Goal: Communication & Community: Answer question/provide support

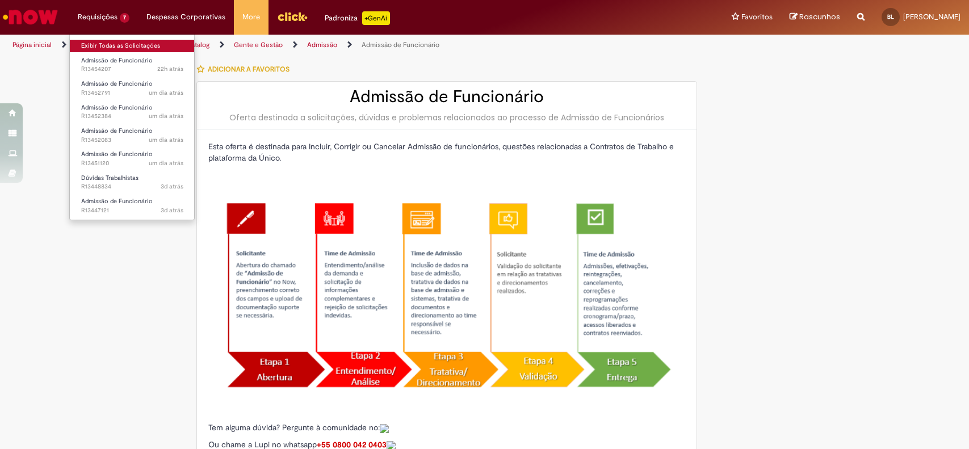
type input "**********"
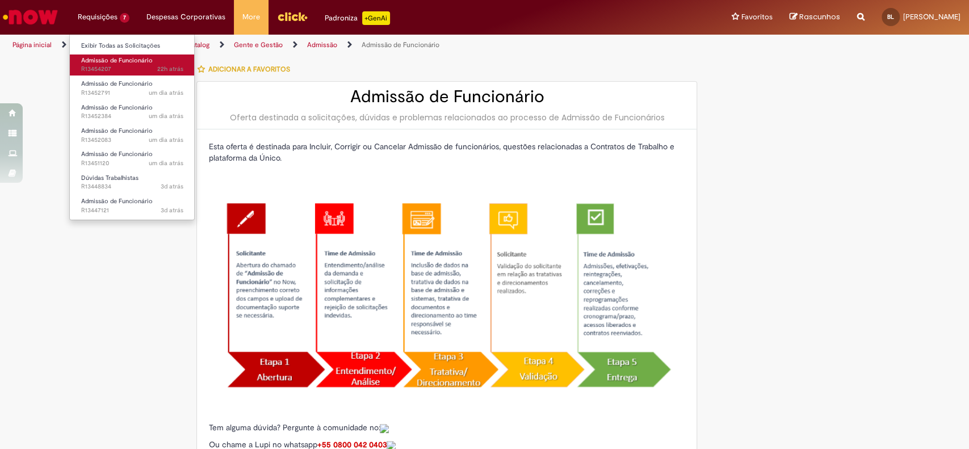
click at [123, 62] on span "Admissão de Funcionário" at bounding box center [117, 60] width 72 height 9
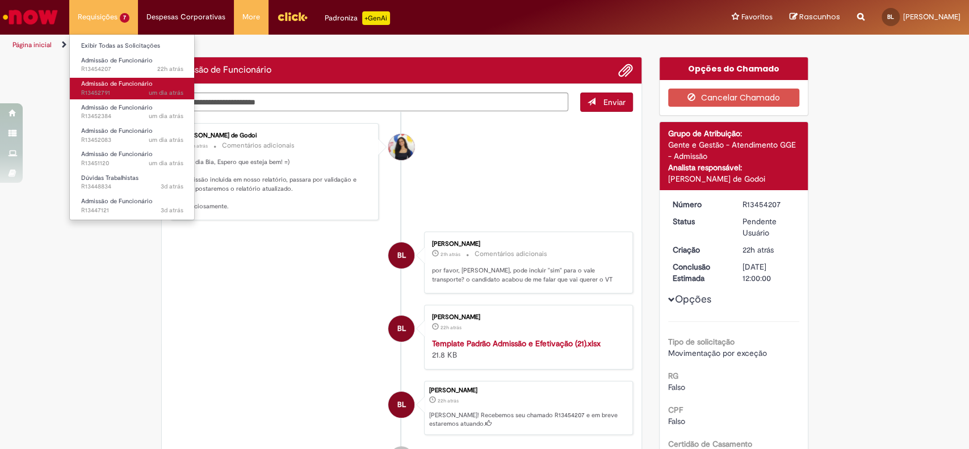
click at [119, 87] on span "Admissão de Funcionário" at bounding box center [117, 83] width 72 height 9
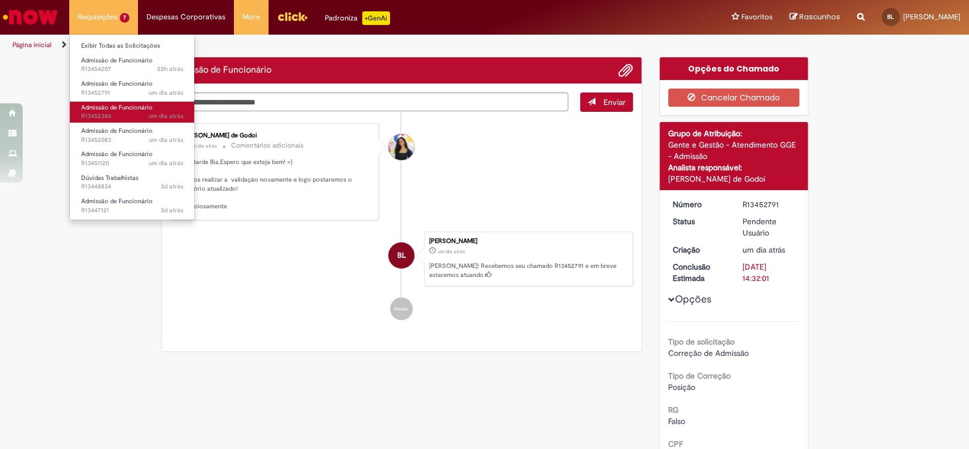
click at [114, 104] on span "Admissão de Funcionário" at bounding box center [117, 107] width 72 height 9
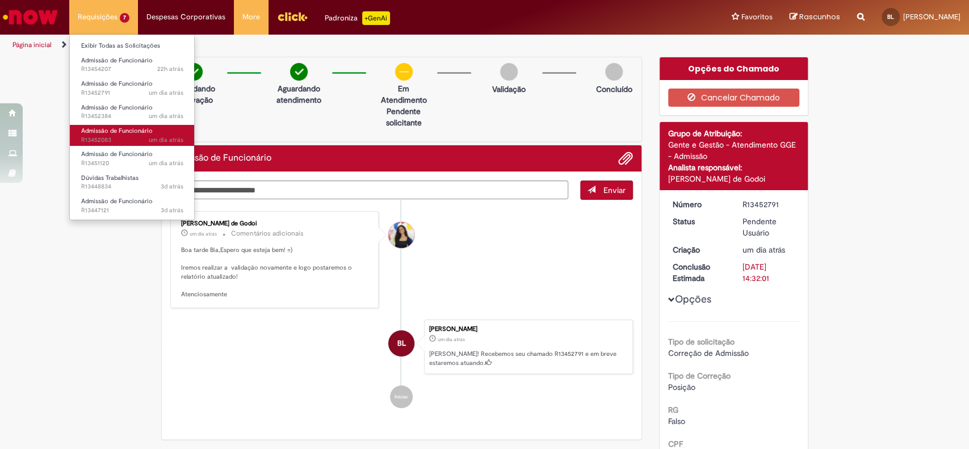
click at [118, 132] on span "Admissão de Funcionário" at bounding box center [117, 131] width 72 height 9
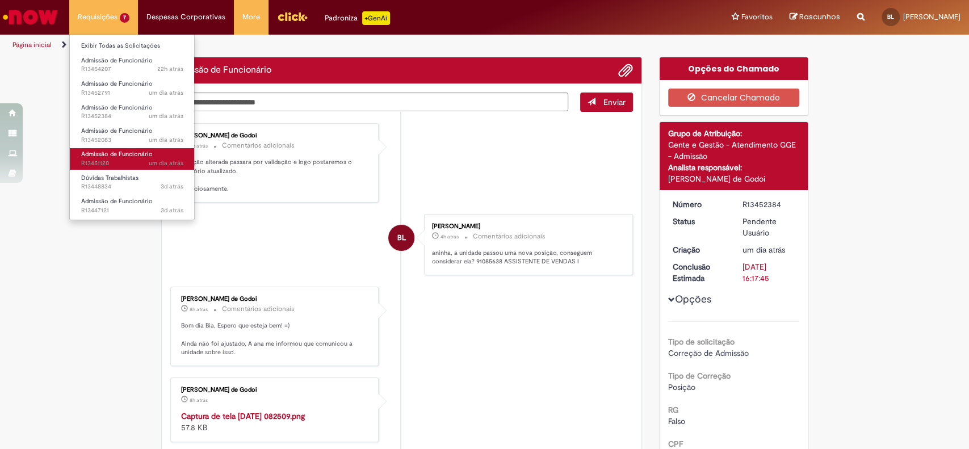
click at [123, 157] on span "Admissão de Funcionário" at bounding box center [117, 154] width 72 height 9
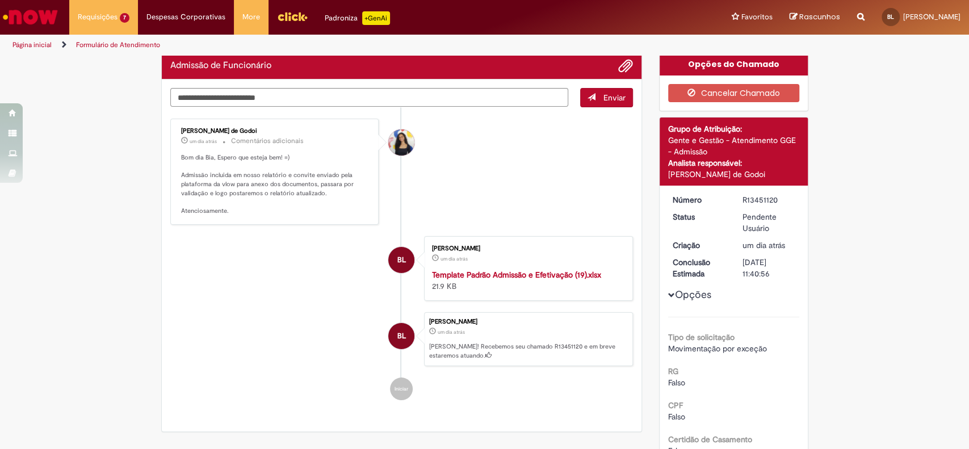
scroll to position [93, 0]
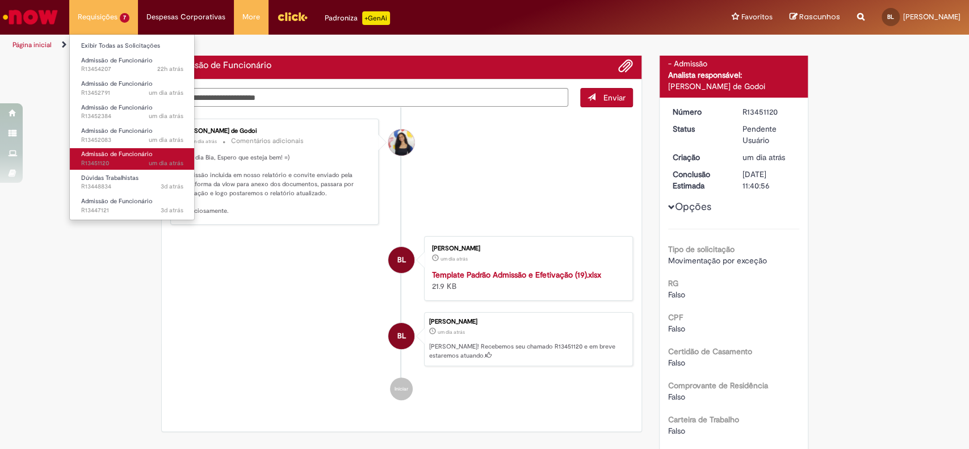
click at [125, 153] on span "Admissão de Funcionário" at bounding box center [117, 154] width 72 height 9
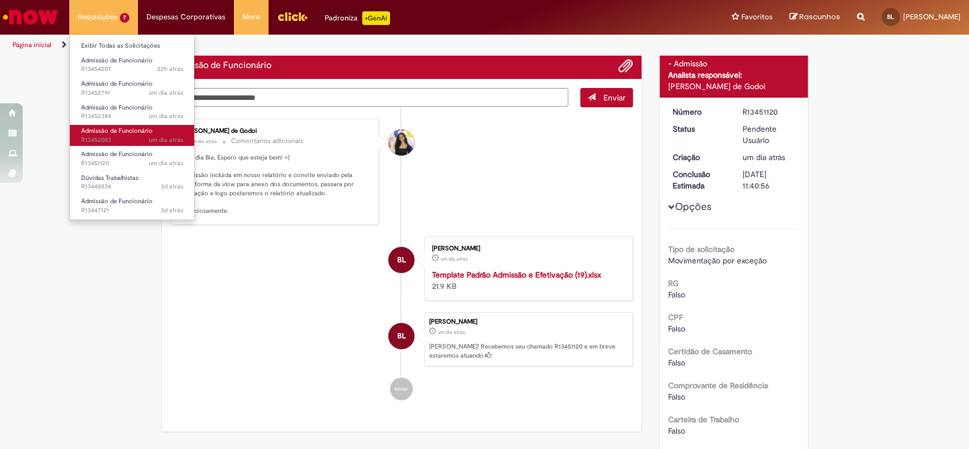
click at [123, 131] on span "Admissão de Funcionário" at bounding box center [117, 131] width 72 height 9
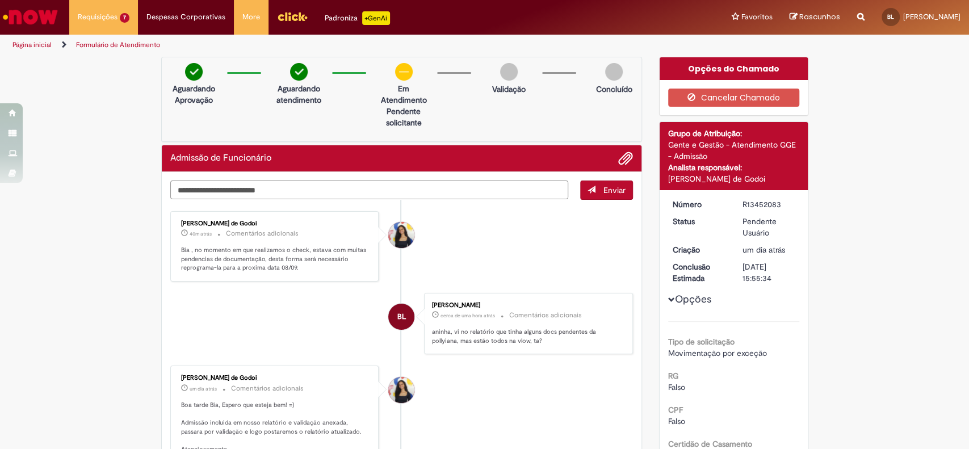
click at [337, 195] on textarea "Digite sua mensagem aqui..." at bounding box center [369, 190] width 399 height 19
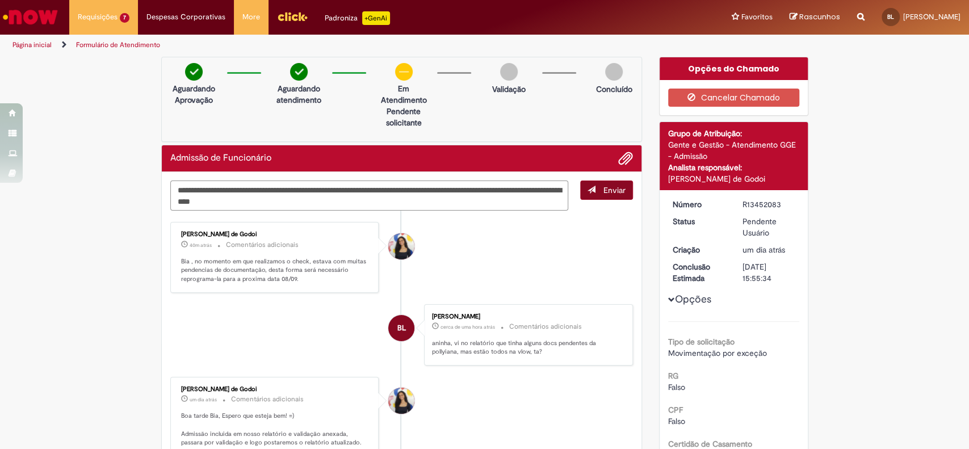
type textarea "**********"
click at [581, 192] on button "Enviar" at bounding box center [606, 190] width 53 height 19
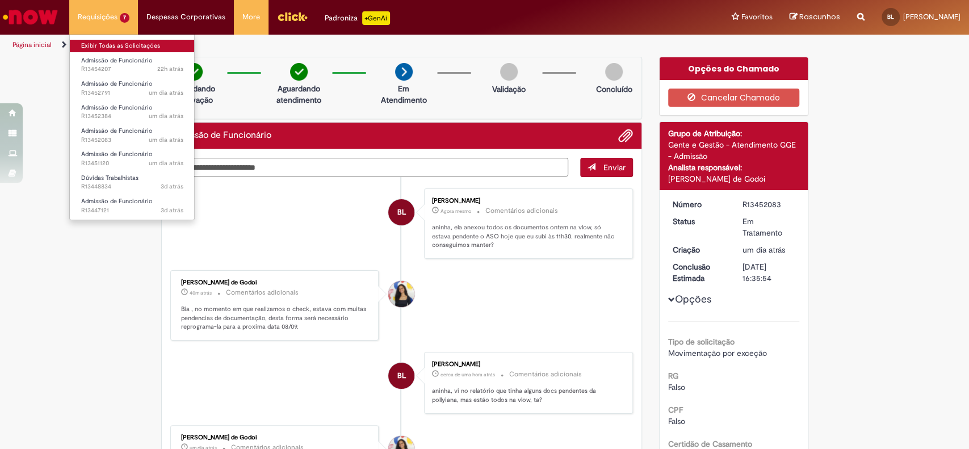
click at [108, 41] on link "Exibir Todas as Solicitações" at bounding box center [132, 46] width 125 height 12
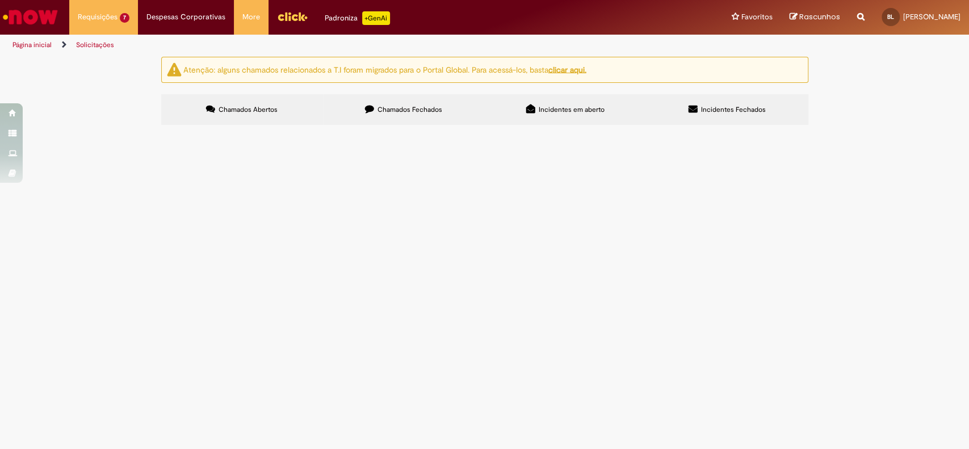
click at [0, 0] on span "Bom dia, [PERSON_NAME]! tudo bem? não consegui movimentar ontem. pode incluir e…" at bounding box center [0, 0] width 0 height 0
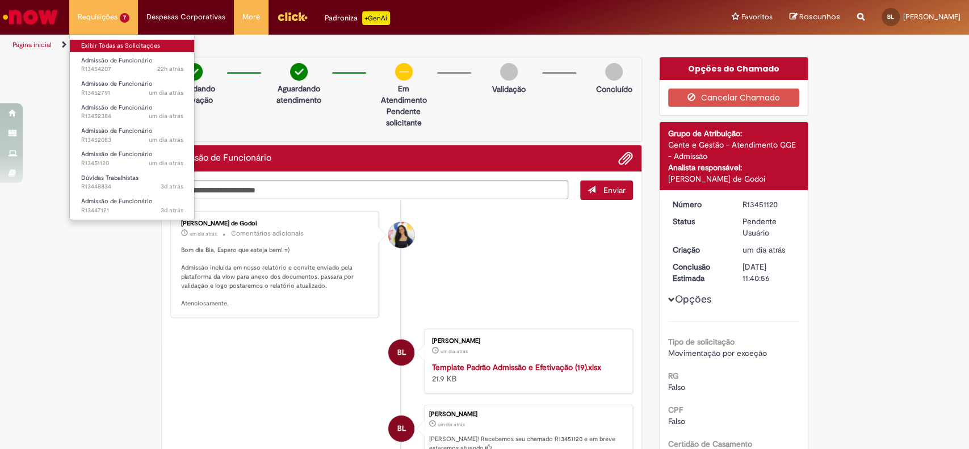
click at [120, 48] on link "Exibir Todas as Solicitações" at bounding box center [132, 46] width 125 height 12
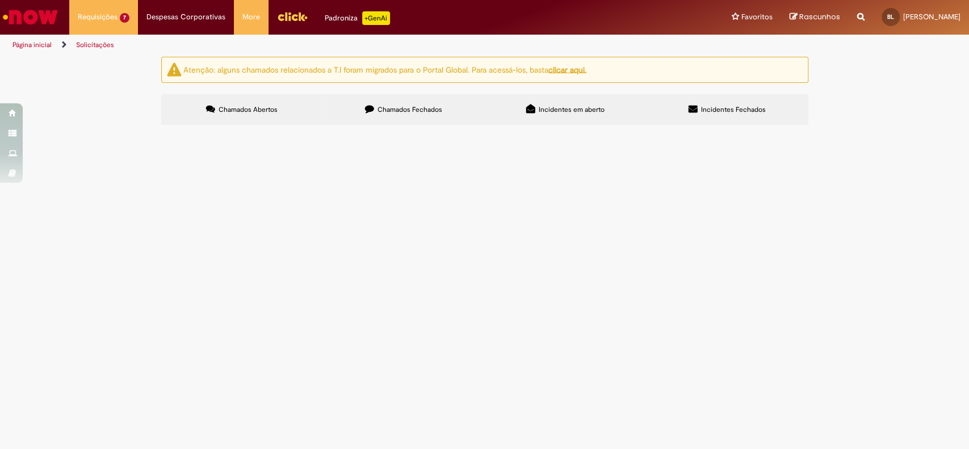
click at [400, 95] on label "Chamados Fechados" at bounding box center [404, 109] width 162 height 31
click at [0, 0] on span "Bom dia aninha, tudo bem? passandopara sinalizar que a Brunna não vai conseguir…" at bounding box center [0, 0] width 0 height 0
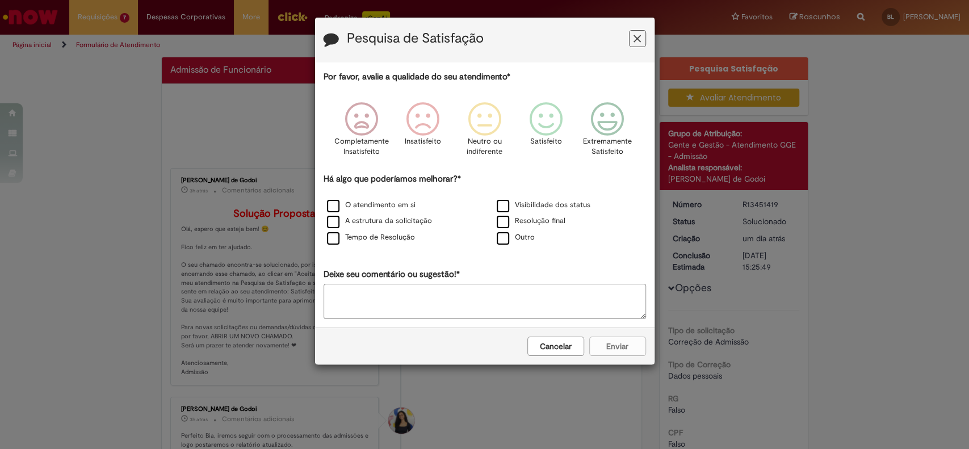
click at [633, 46] on button "Feedback" at bounding box center [637, 38] width 17 height 17
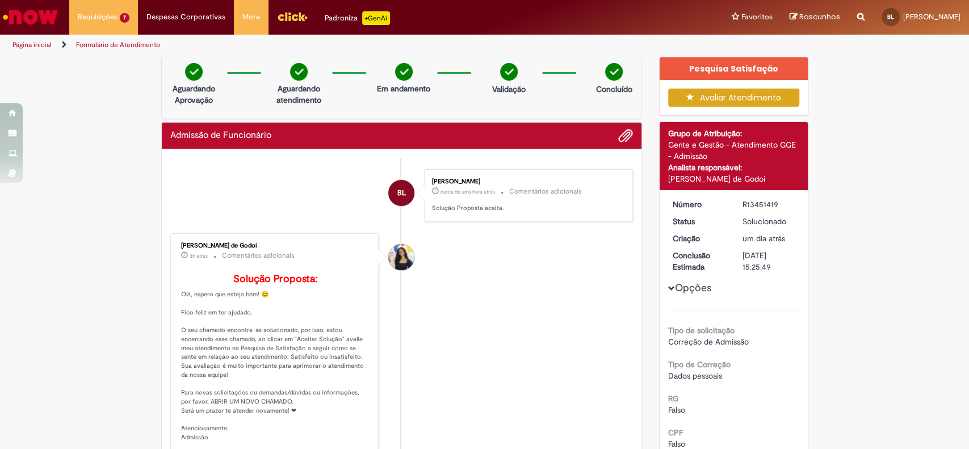
drag, startPoint x: 773, startPoint y: 202, endPoint x: 736, endPoint y: 203, distance: 36.4
click at [743, 203] on div "R13451419" at bounding box center [769, 204] width 53 height 11
copy div "R13451419"
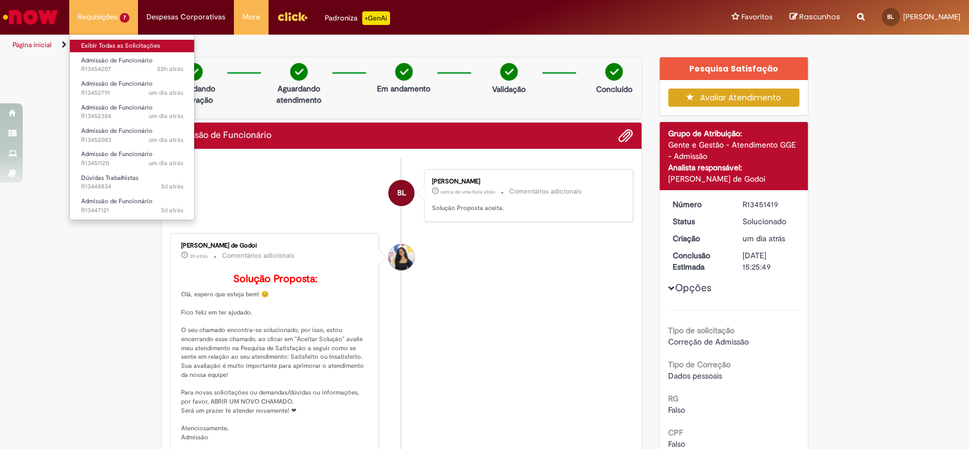
click at [111, 40] on li "Exibir Todas as Solicitações" at bounding box center [132, 44] width 125 height 15
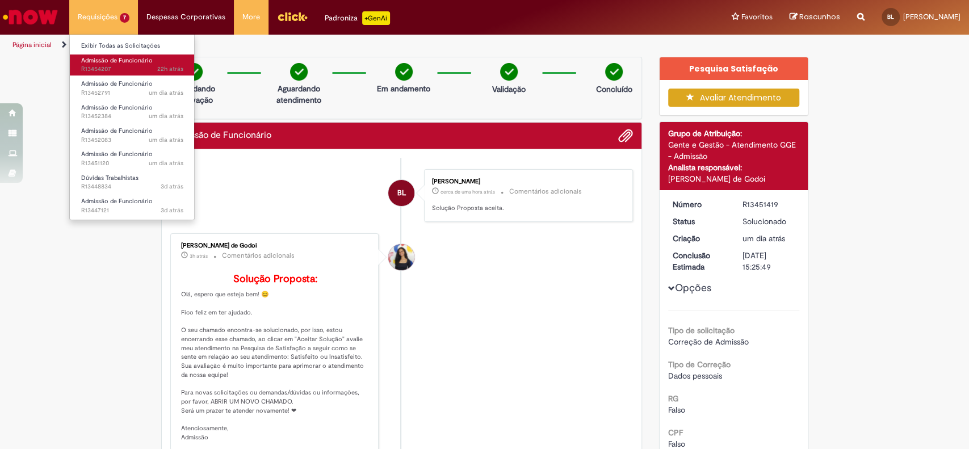
click at [104, 56] on link "Admissão de Funcionário 22h atrás 22 horas atrás R13454207" at bounding box center [132, 65] width 125 height 21
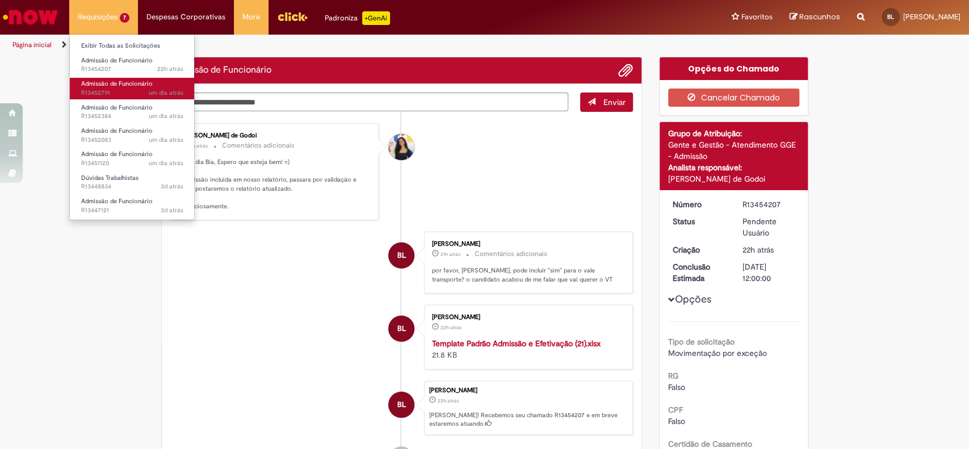
click at [114, 80] on span "Admissão de Funcionário" at bounding box center [117, 83] width 72 height 9
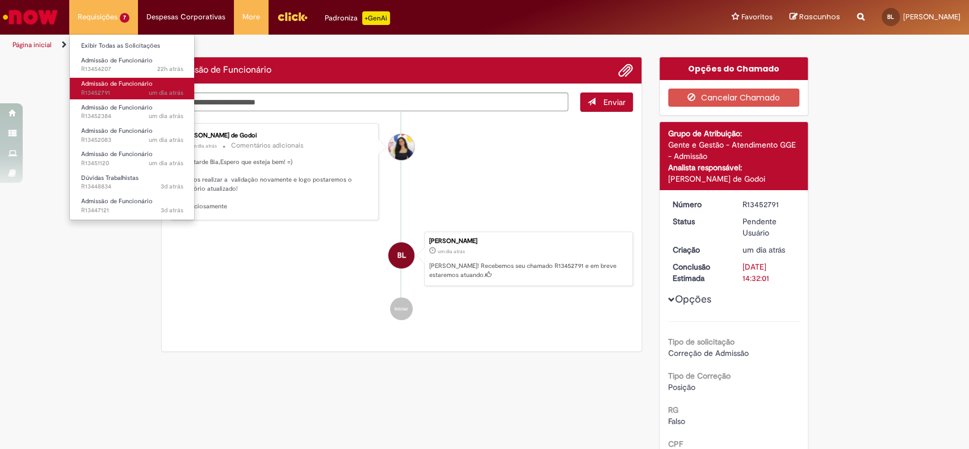
click at [114, 80] on span "Admissão de Funcionário" at bounding box center [117, 83] width 72 height 9
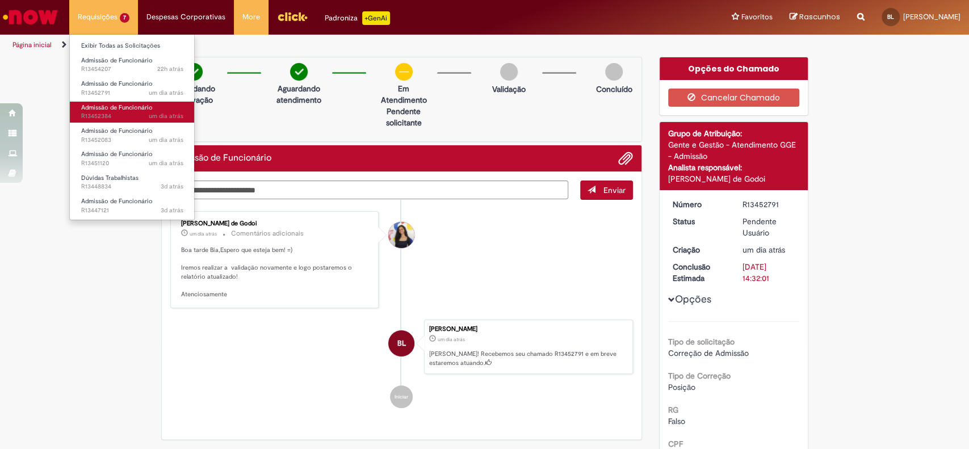
click at [115, 108] on span "Admissão de Funcionário" at bounding box center [117, 107] width 72 height 9
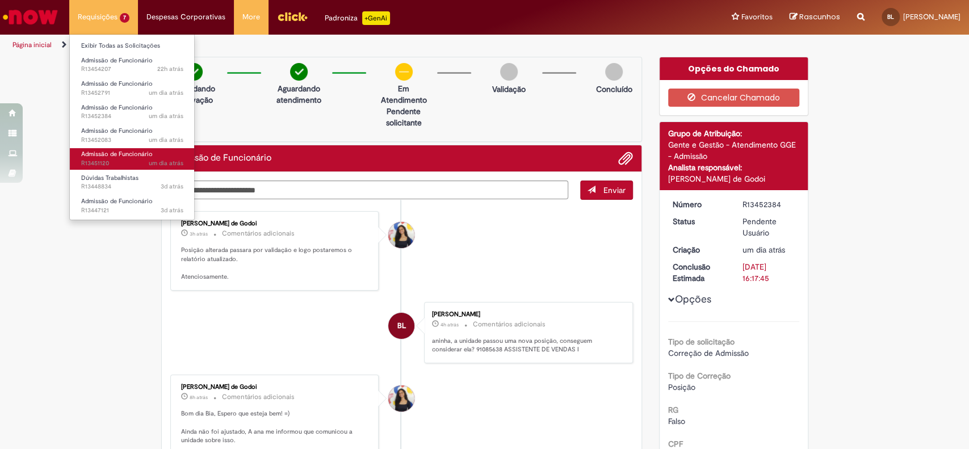
click at [116, 152] on span "Admissão de Funcionário" at bounding box center [117, 154] width 72 height 9
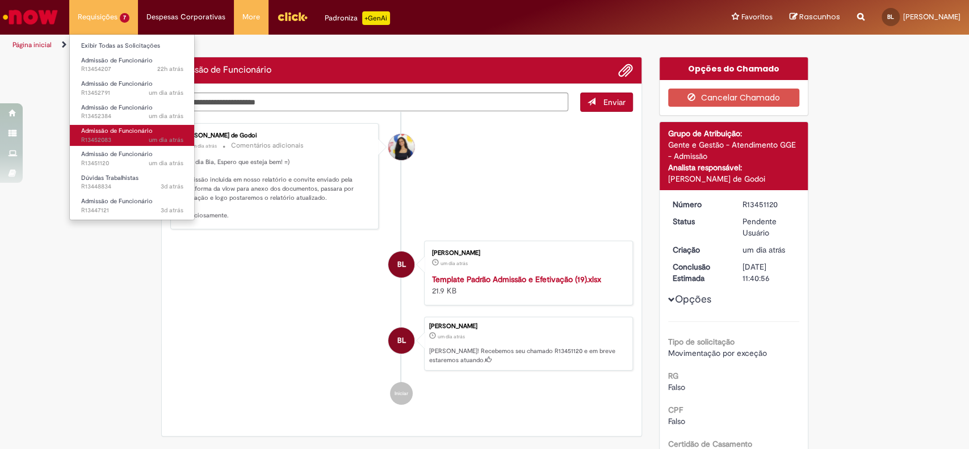
click at [112, 140] on span "um dia atrás um dia atrás R13452083" at bounding box center [132, 140] width 102 height 9
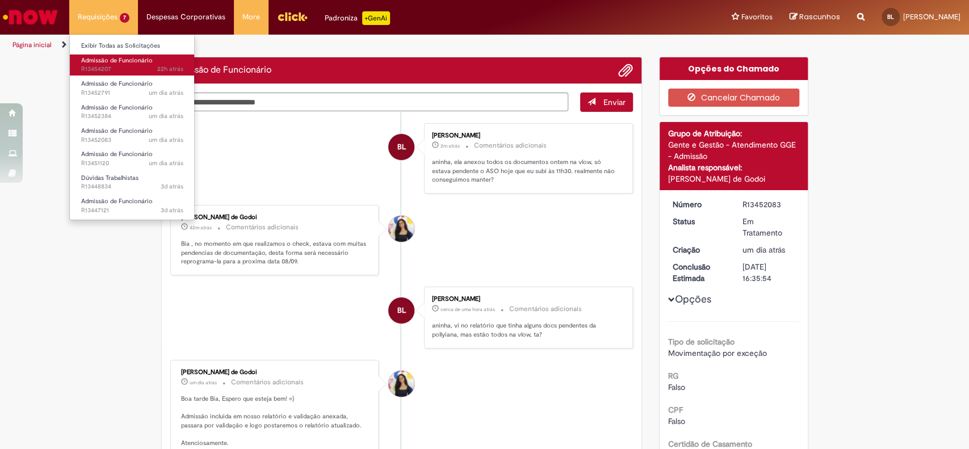
click at [103, 65] on link "Admissão de Funcionário 22h atrás 22 horas atrás R13454207" at bounding box center [132, 65] width 125 height 21
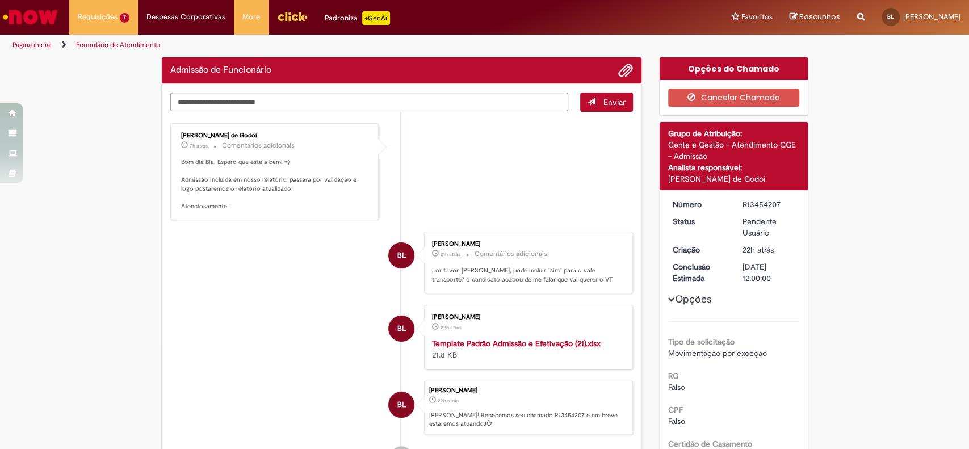
click at [283, 174] on p "Bom dia Bia, Espero que esteja bem! =) Admissão incluida em nosso relatório, pa…" at bounding box center [275, 184] width 189 height 53
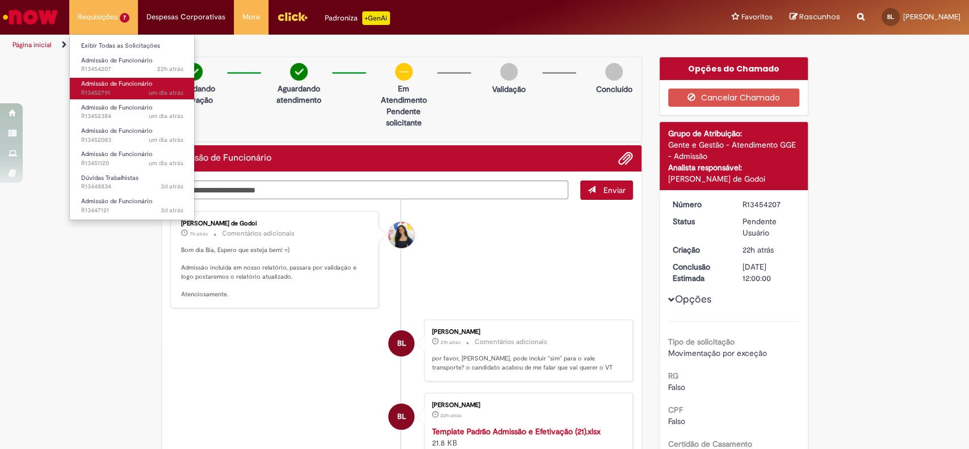
click at [126, 81] on span "Admissão de Funcionário" at bounding box center [117, 83] width 72 height 9
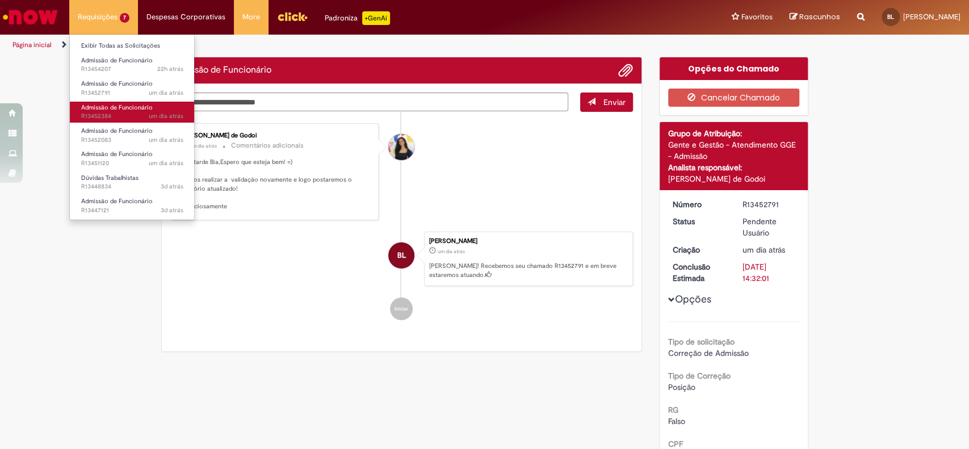
click at [129, 105] on span "Admissão de Funcionário" at bounding box center [117, 107] width 72 height 9
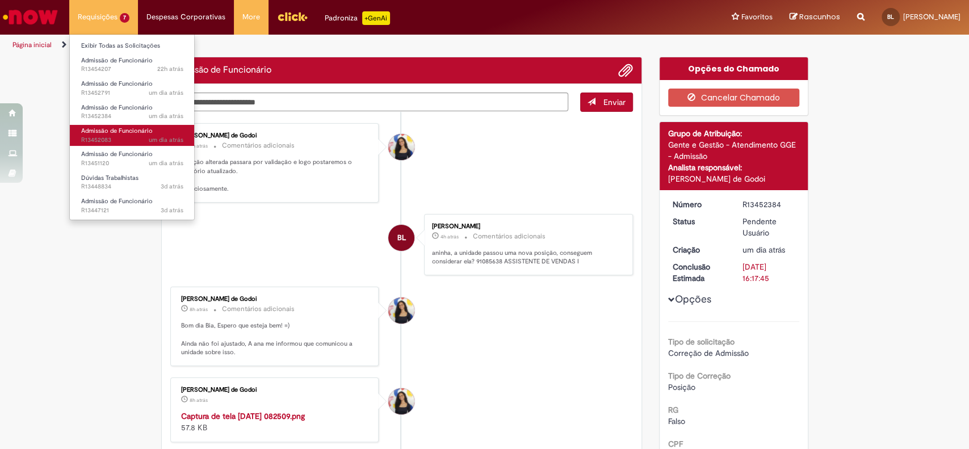
click at [137, 135] on link "Admissão de Funcionário um dia atrás um dia atrás R13452083" at bounding box center [132, 135] width 125 height 21
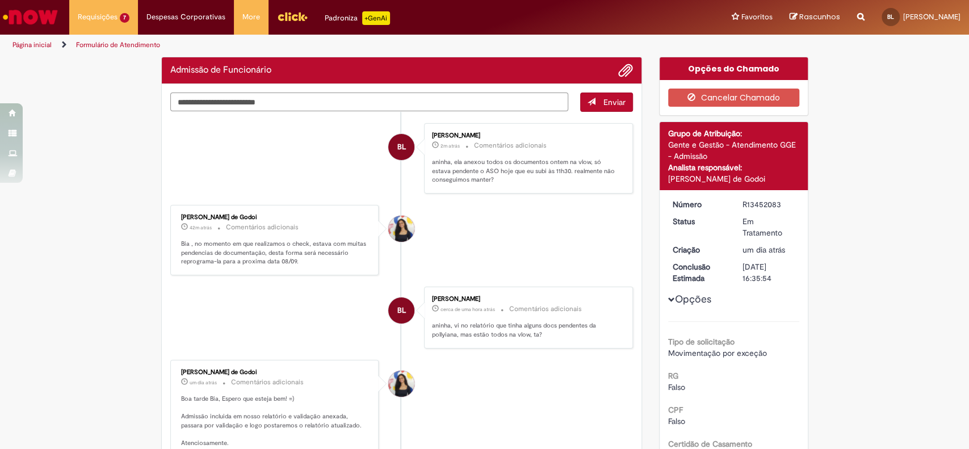
click at [333, 101] on textarea "Digite sua mensagem aqui..." at bounding box center [369, 102] width 399 height 19
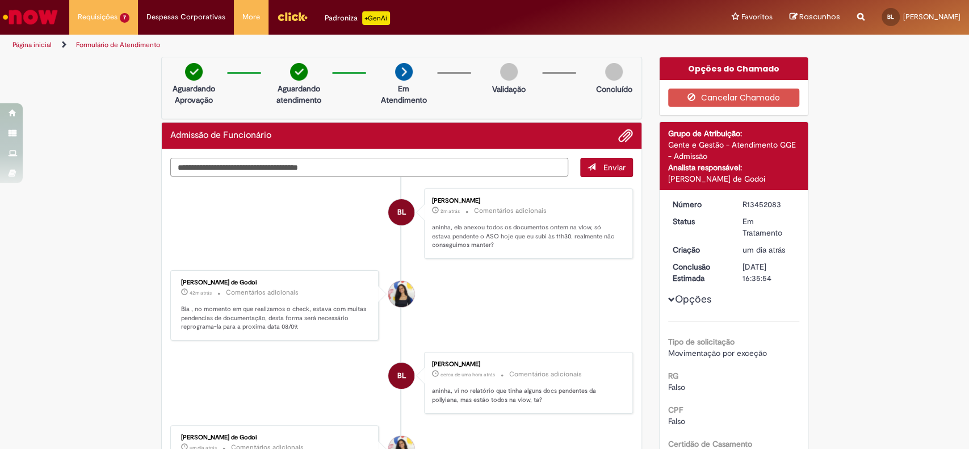
paste textarea "**********"
type textarea "**********"
click at [588, 169] on span "submit" at bounding box center [592, 167] width 8 height 8
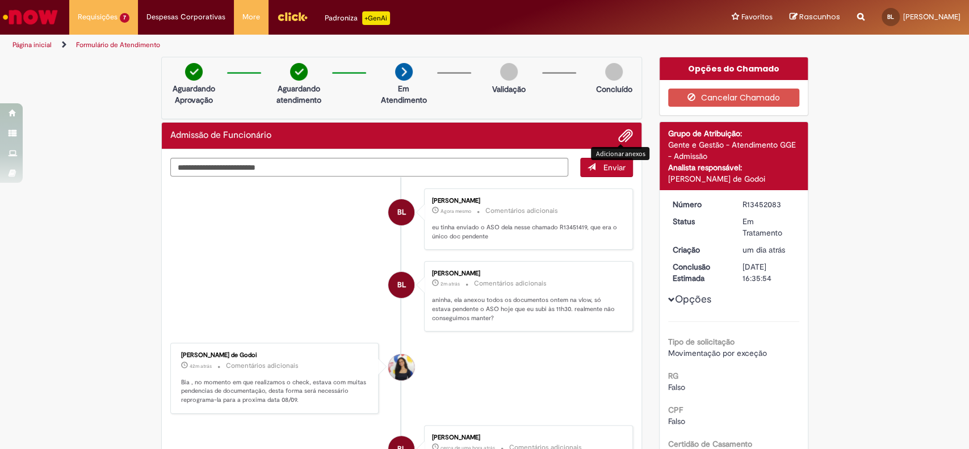
click at [621, 137] on span "Adicionar anexos" at bounding box center [626, 136] width 14 height 14
click at [615, 125] on div "Admissão de Funcionário" at bounding box center [402, 136] width 480 height 27
click at [623, 143] on span "Adicionar anexos" at bounding box center [626, 136] width 14 height 14
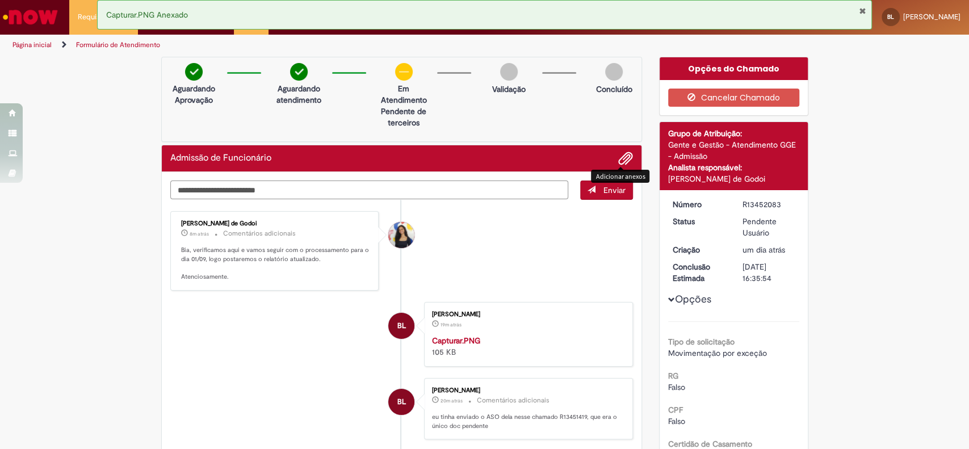
click at [393, 188] on textarea "Digite sua mensagem aqui..." at bounding box center [369, 190] width 399 height 19
type textarea "**********"
click at [594, 193] on button "Enviar" at bounding box center [606, 190] width 53 height 19
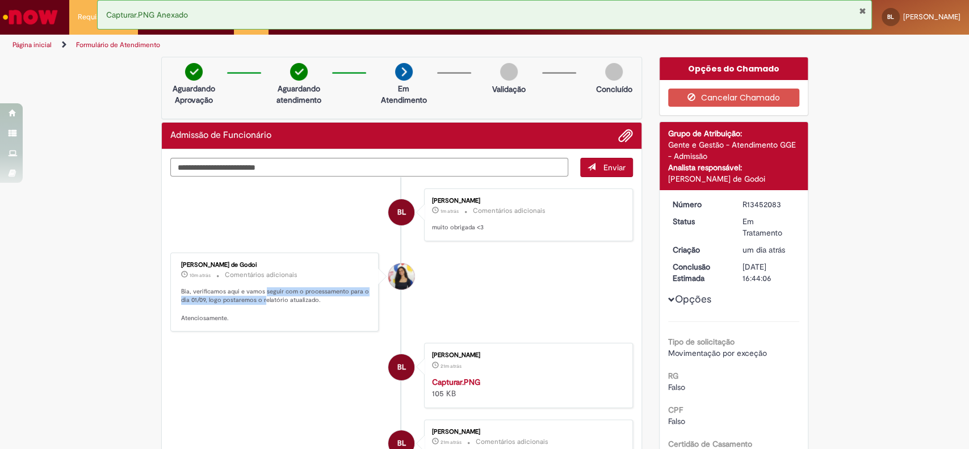
drag, startPoint x: 258, startPoint y: 294, endPoint x: 259, endPoint y: 300, distance: 5.7
click at [259, 300] on p "Bia, verificamos aqui e vamos seguir com o processamento para o dia 01/09, logo…" at bounding box center [275, 305] width 189 height 36
